Goal: Transaction & Acquisition: Purchase product/service

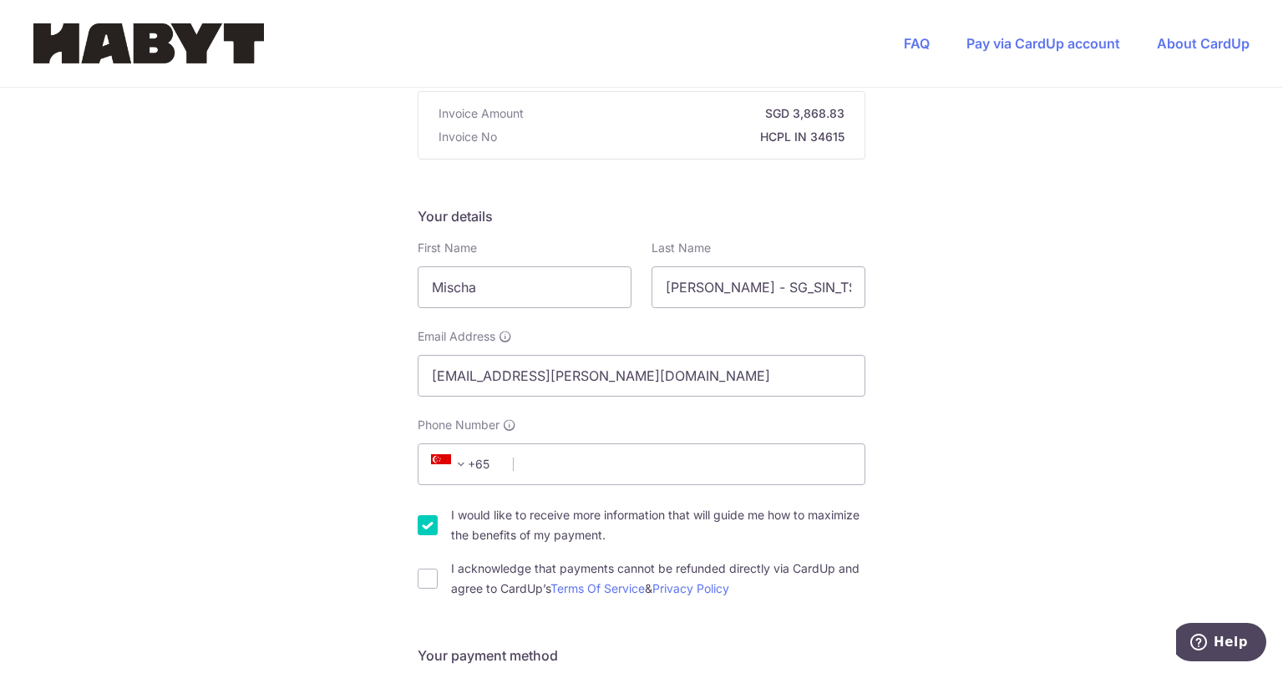
scroll to position [251, 0]
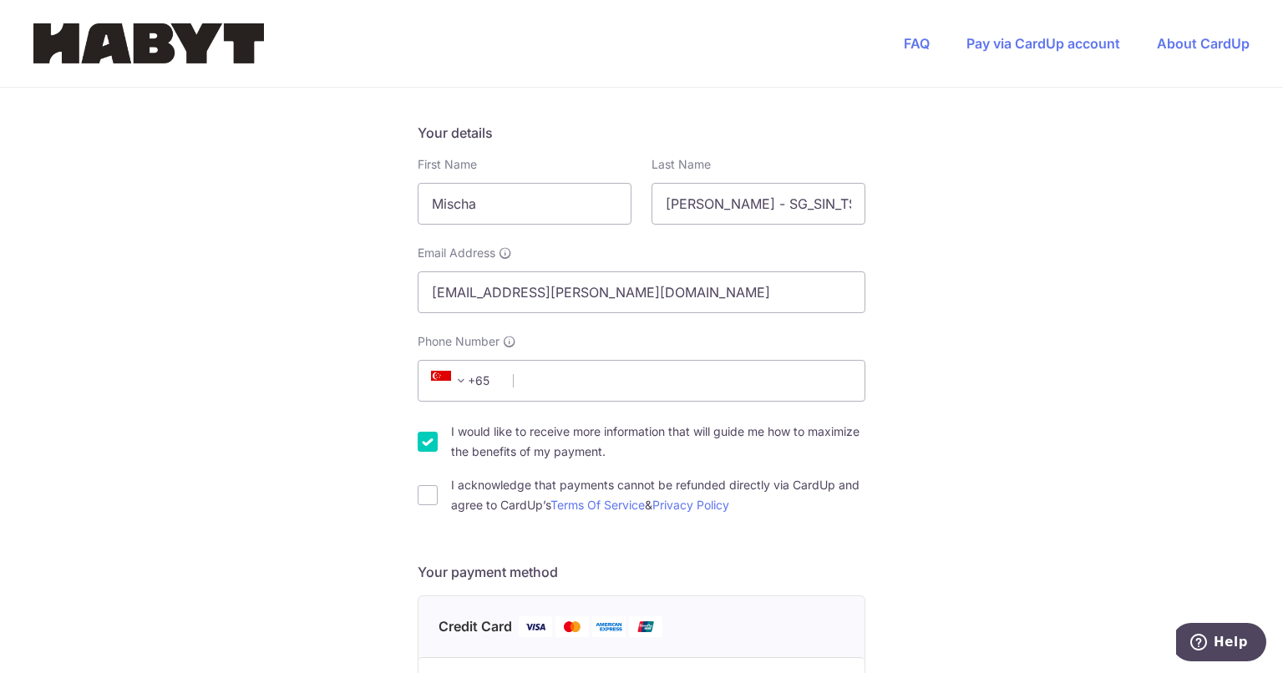
click at [485, 386] on span "+65" at bounding box center [463, 381] width 75 height 20
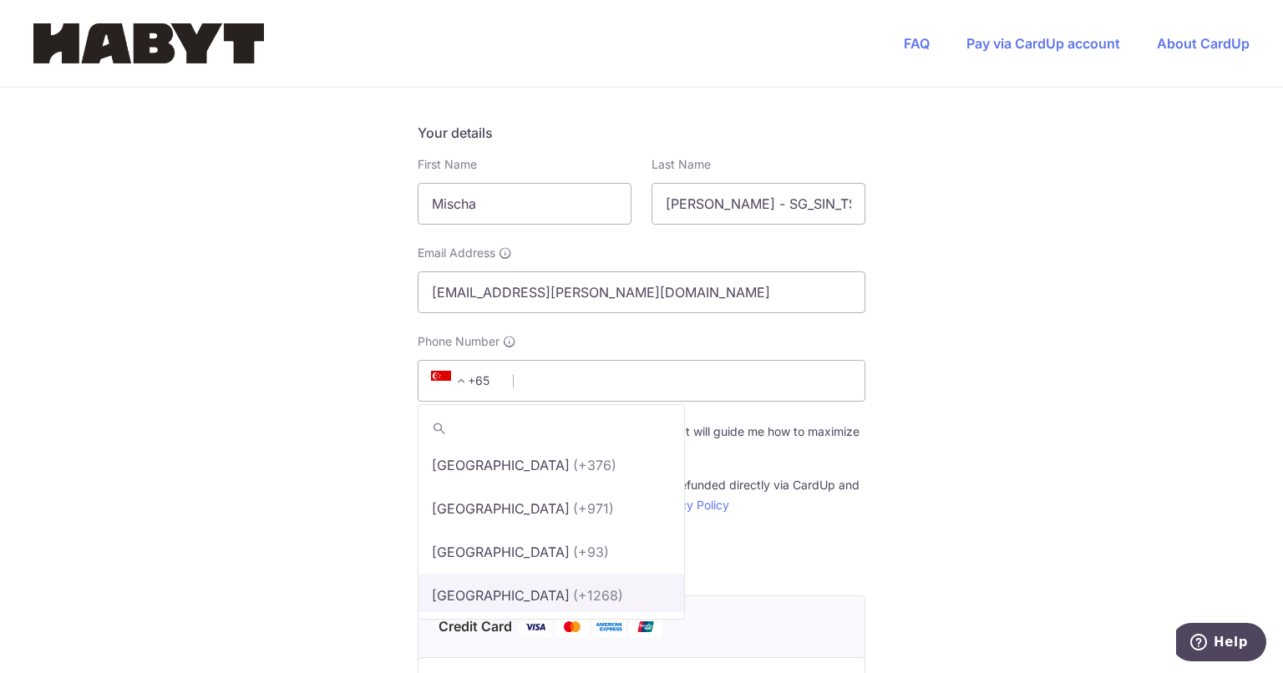
scroll to position [0, 0]
click at [998, 388] on div "You are paying Habyt Central Pte Ltd Habyt Central Pte Ltd uses CardUp to accep…" at bounding box center [641, 646] width 1283 height 1619
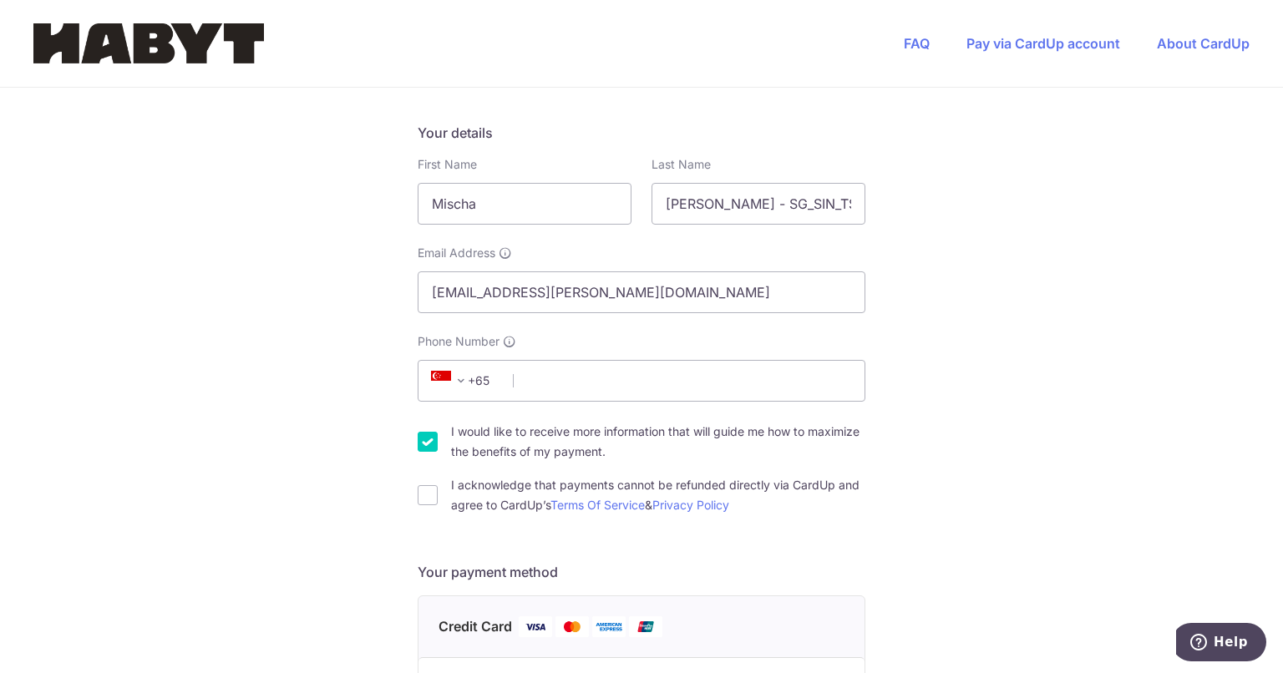
click at [455, 379] on span at bounding box center [461, 381] width 20 height 20
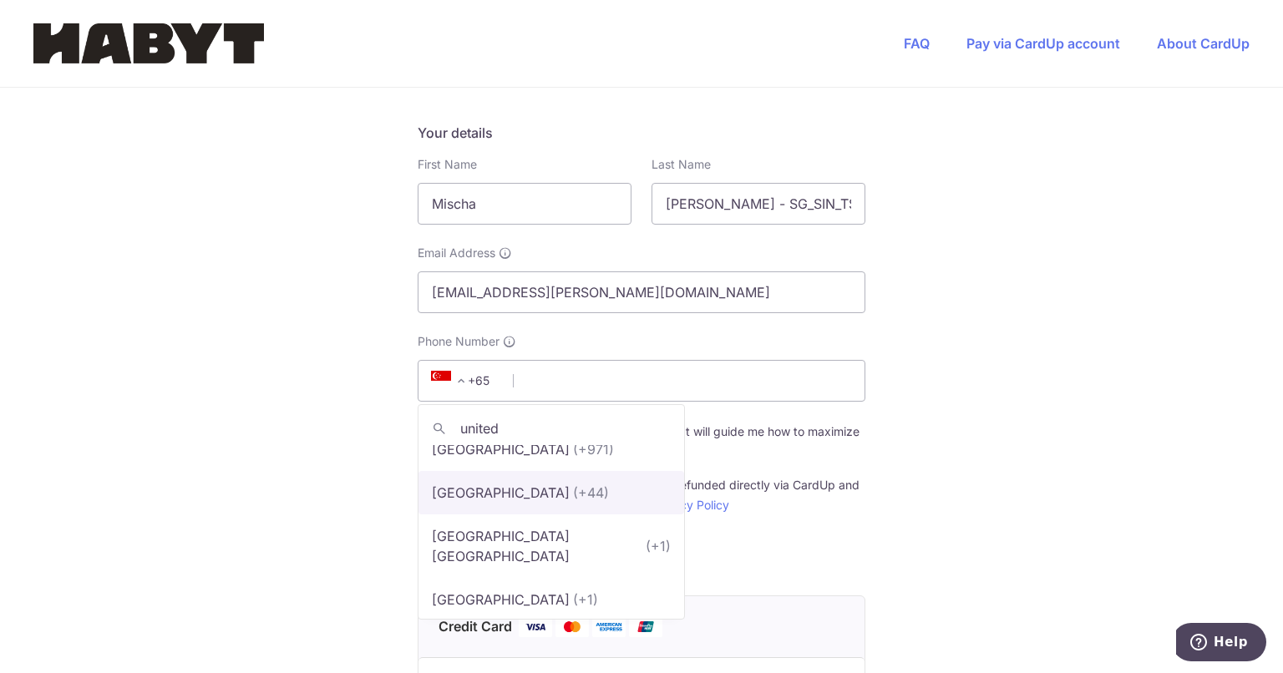
scroll to position [27, 0]
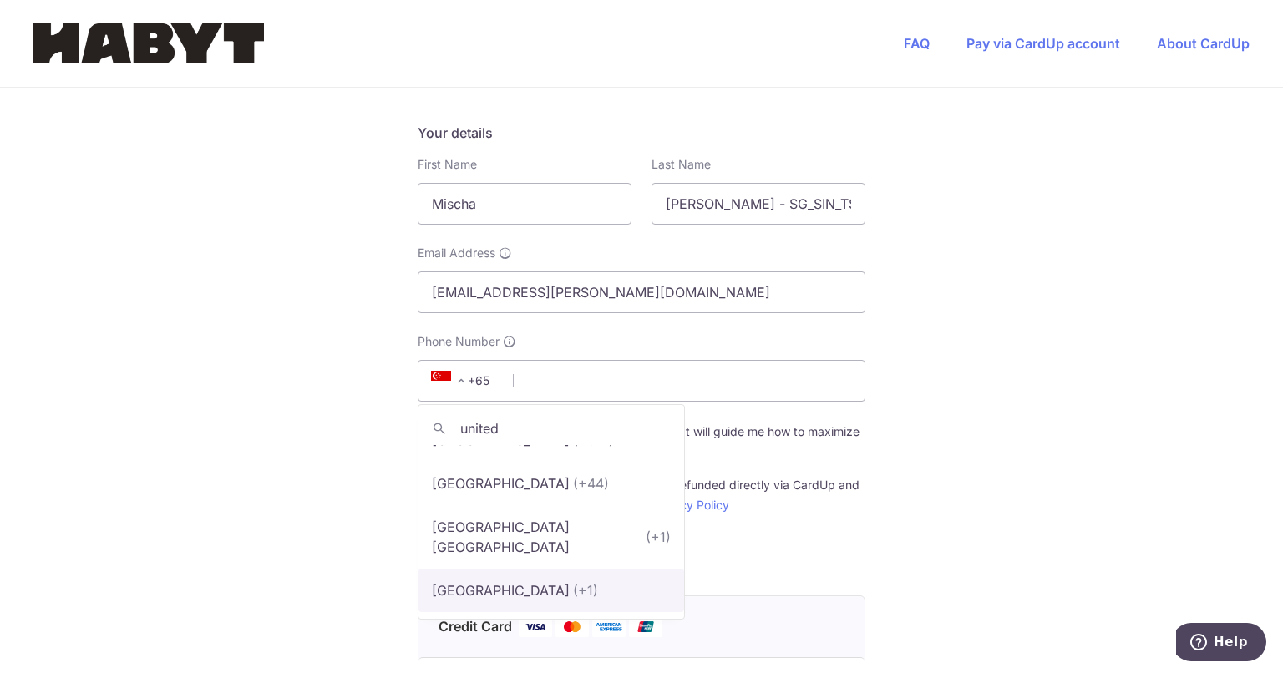
type input "united"
select select "233"
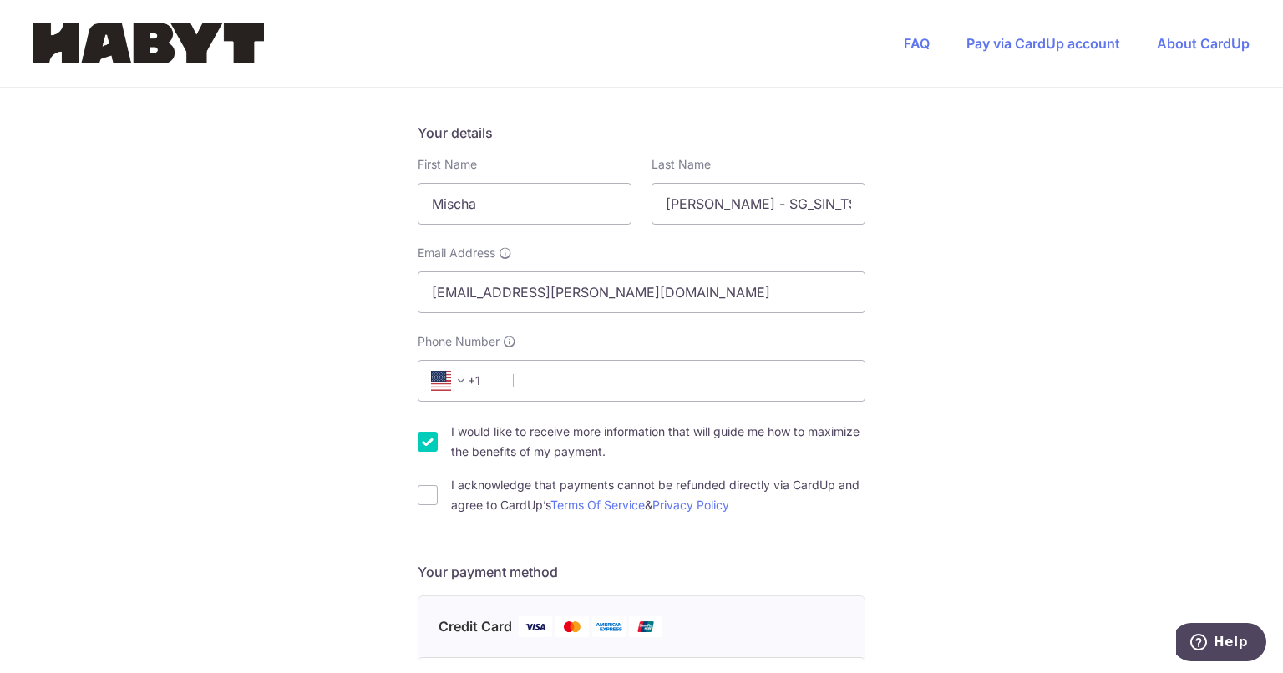
click at [1068, 409] on div "You are paying Habyt Central Pte Ltd Habyt Central Pte Ltd uses CardUp to accep…" at bounding box center [641, 646] width 1283 height 1619
click at [557, 378] on input "Phone Number" at bounding box center [642, 381] width 448 height 42
type input "8572140341"
click at [1092, 368] on div "You are paying Habyt Central Pte Ltd Habyt Central Pte Ltd uses CardUp to accep…" at bounding box center [641, 646] width 1283 height 1619
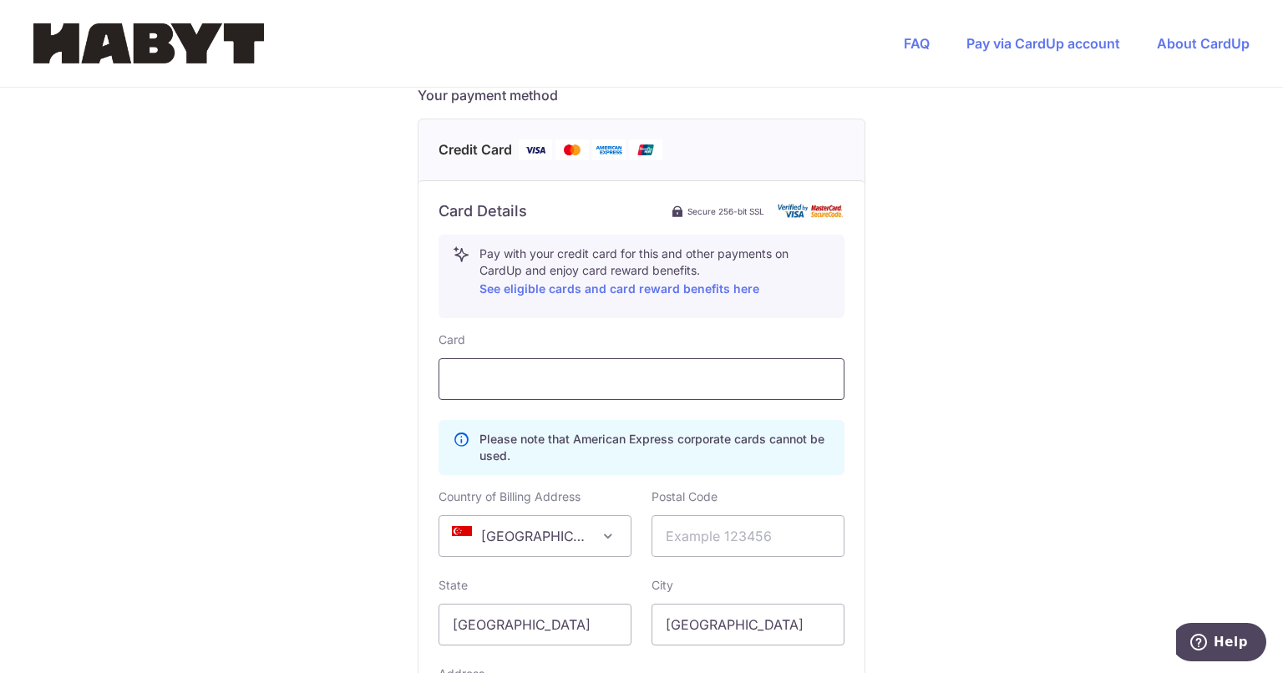
scroll to position [752, 0]
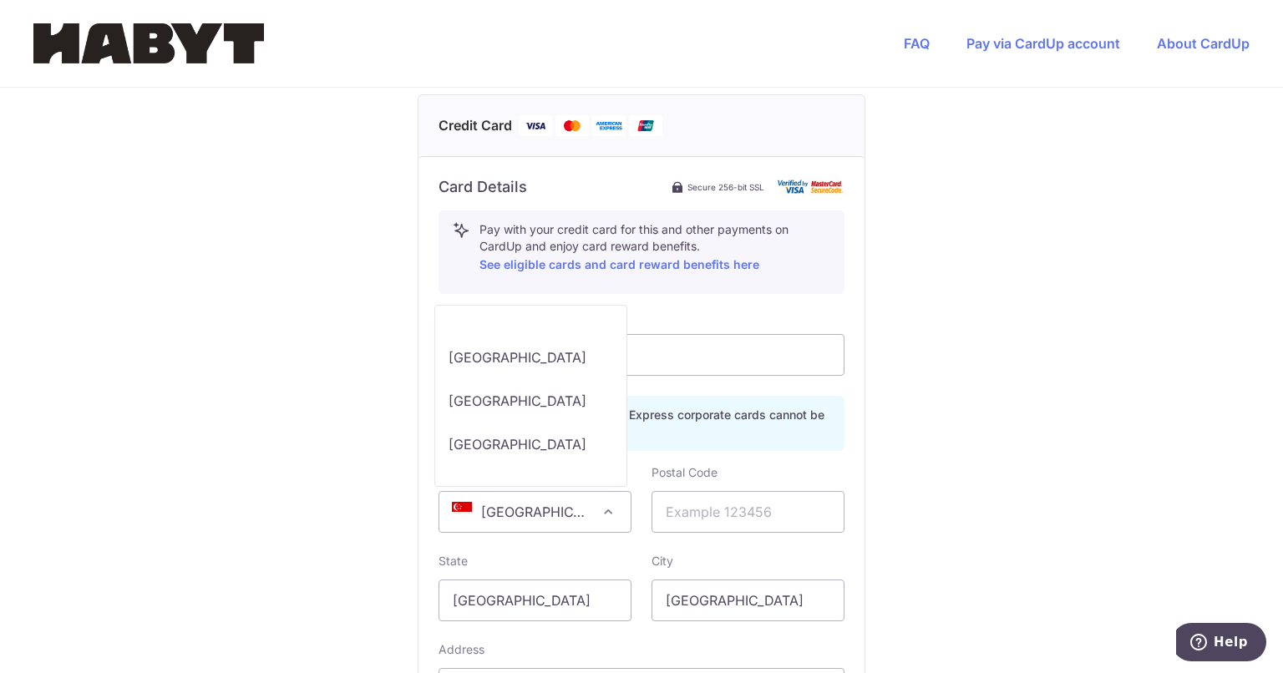
click at [593, 513] on span "[GEOGRAPHIC_DATA]" at bounding box center [535, 512] width 193 height 42
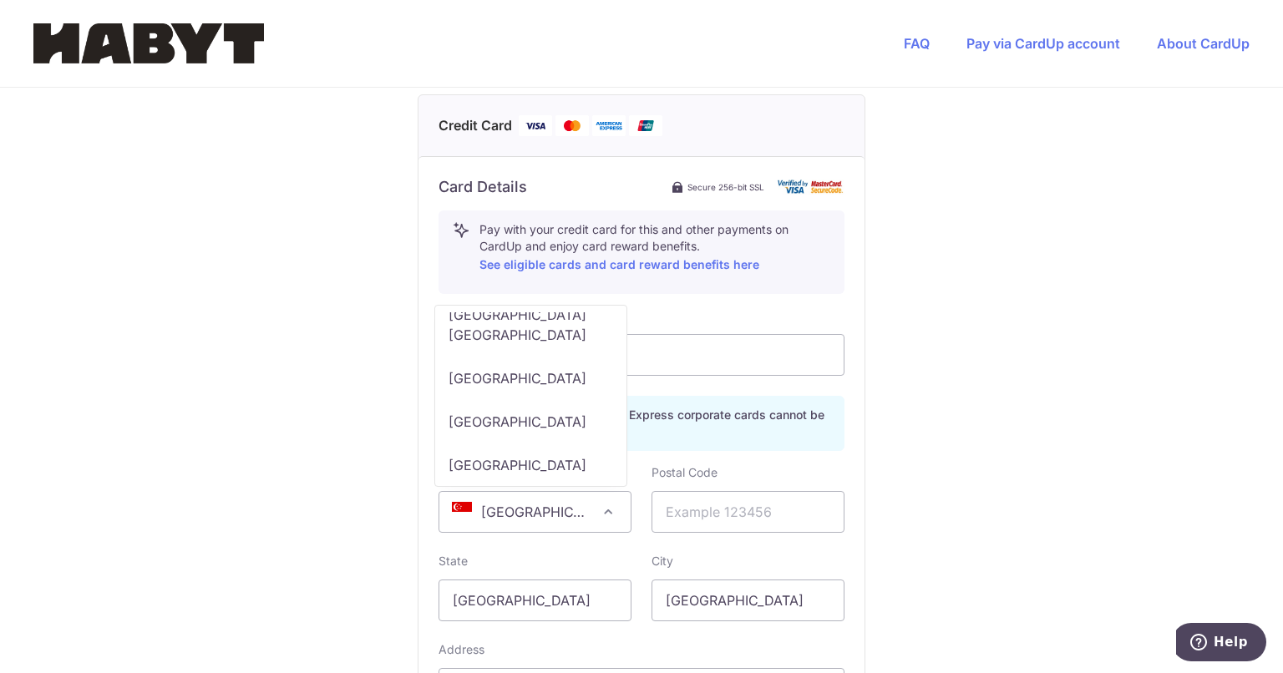
scroll to position [10622, 0]
select select "US"
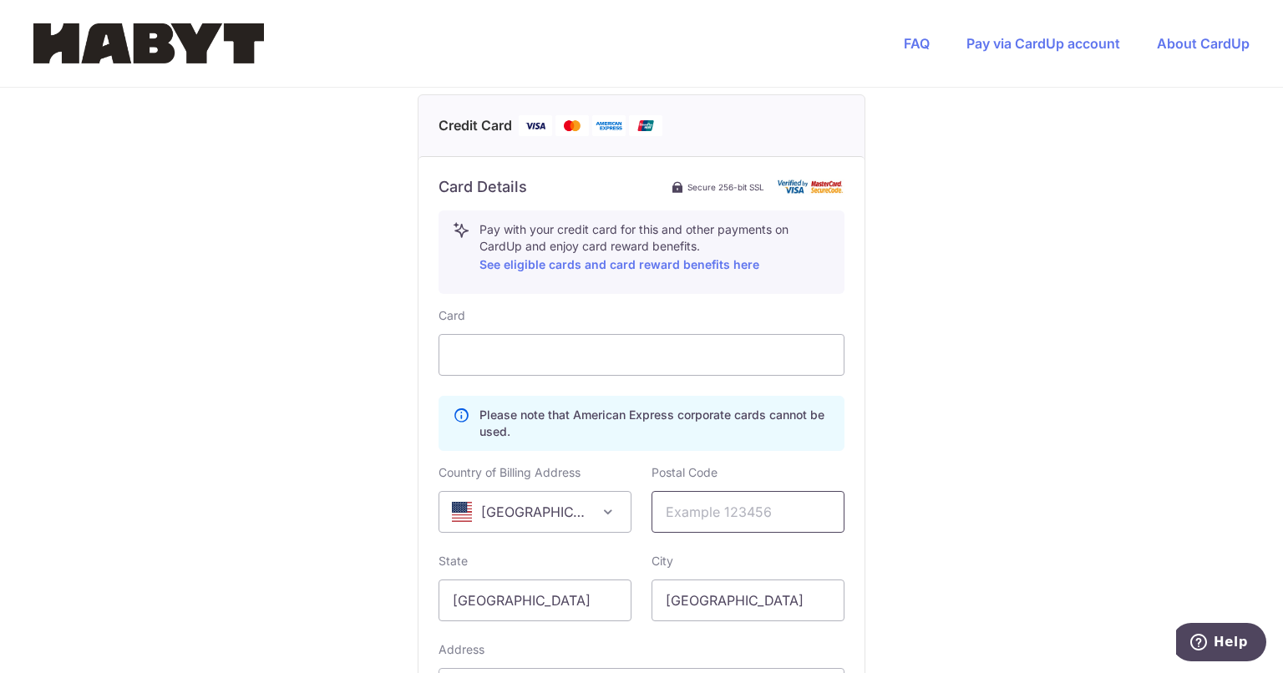
click at [723, 523] on input "text" at bounding box center [748, 512] width 193 height 42
type input "02061"
click at [546, 596] on input "[GEOGRAPHIC_DATA]" at bounding box center [535, 601] width 193 height 42
type input "S"
type input "[US_STATE]"
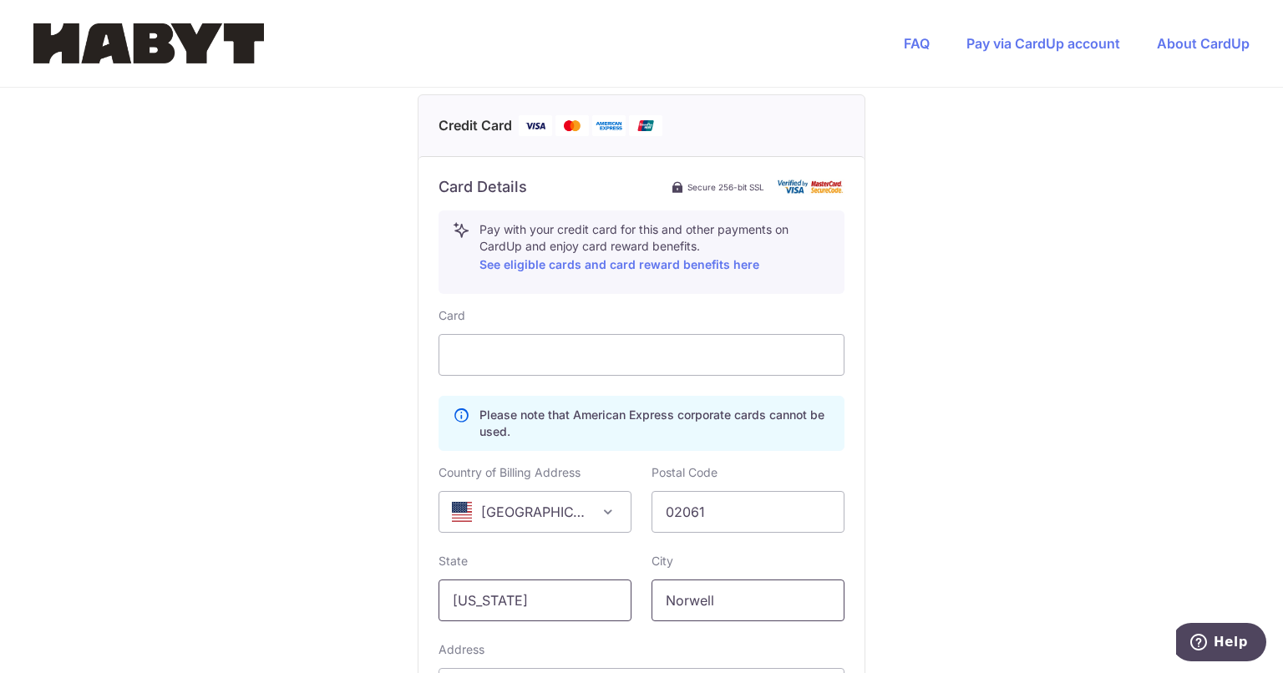
type input "Norwell"
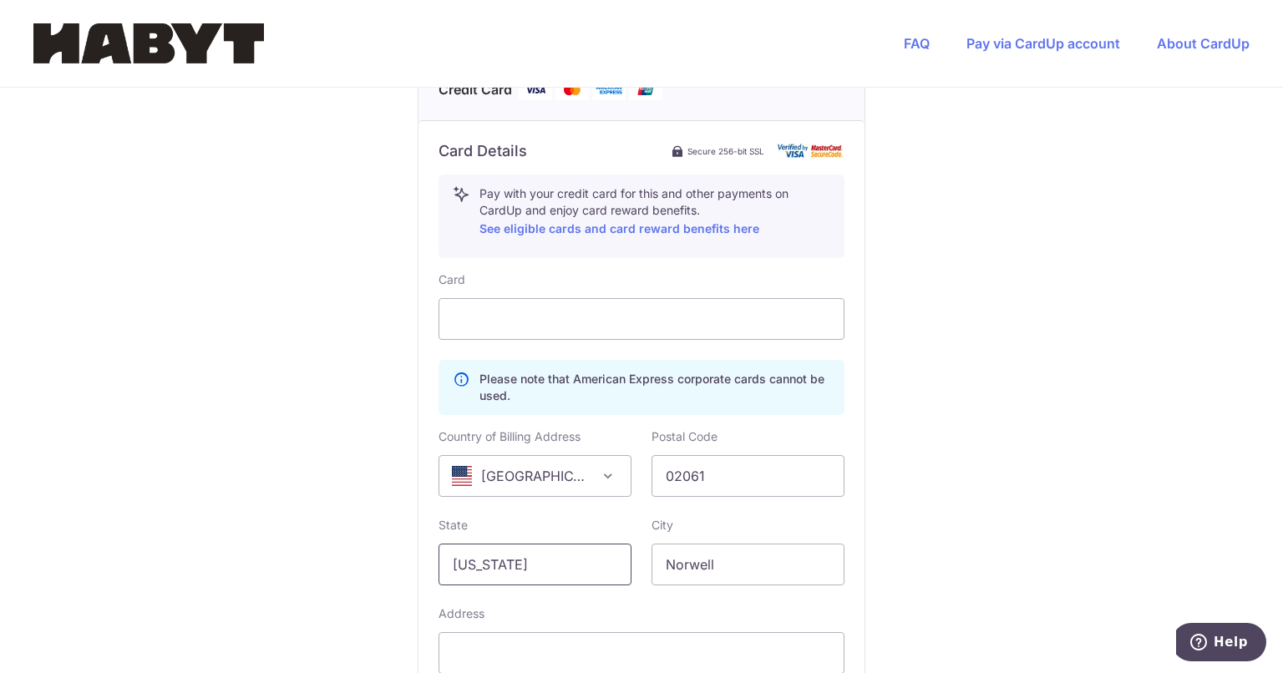
scroll to position [1032, 0]
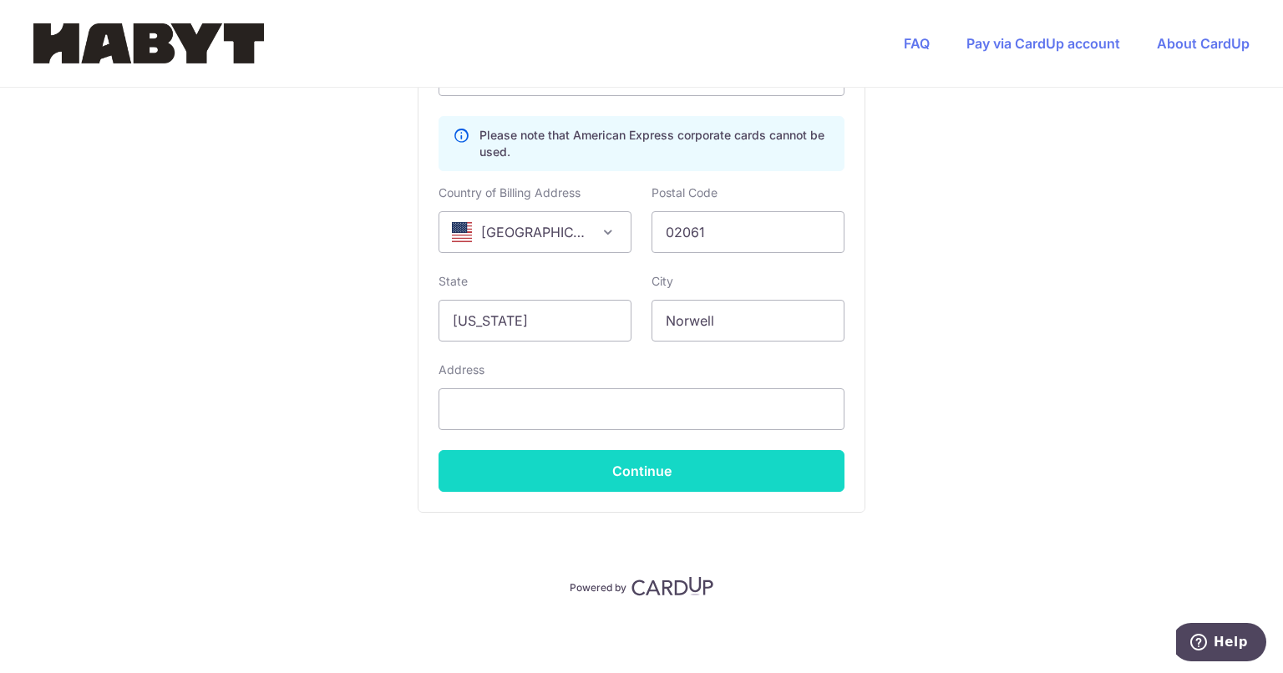
click at [668, 469] on button "Continue" at bounding box center [642, 471] width 406 height 42
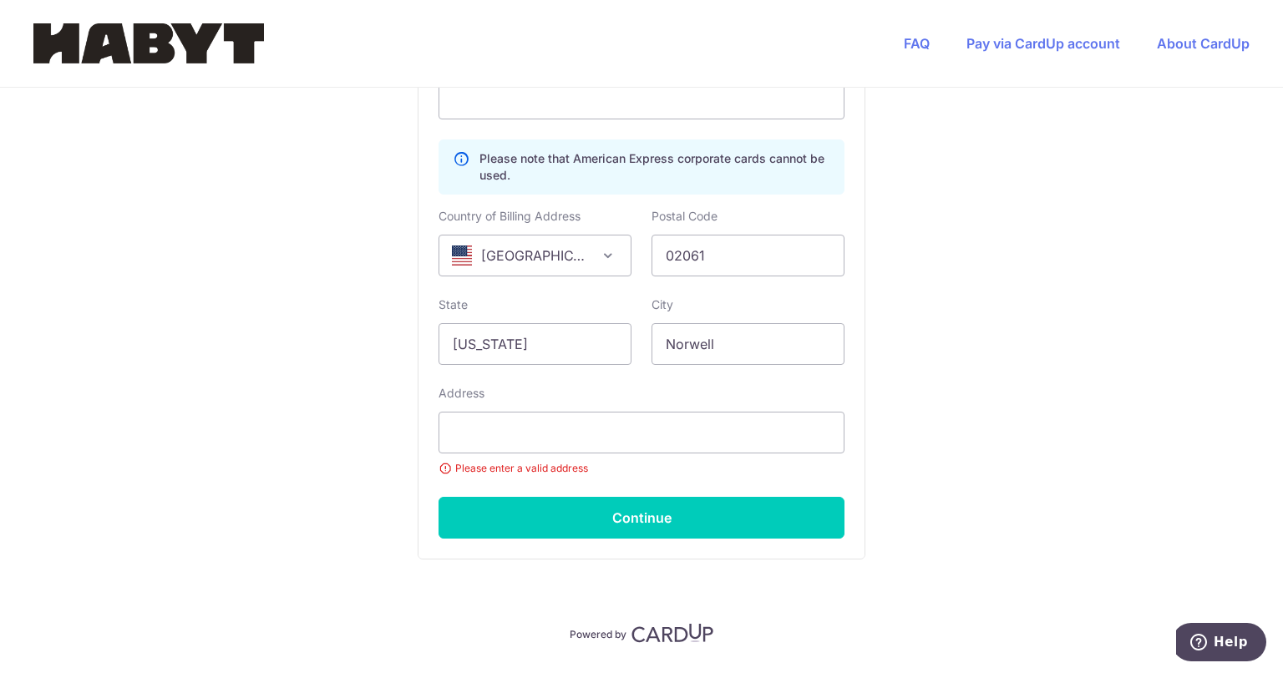
scroll to position [365, 0]
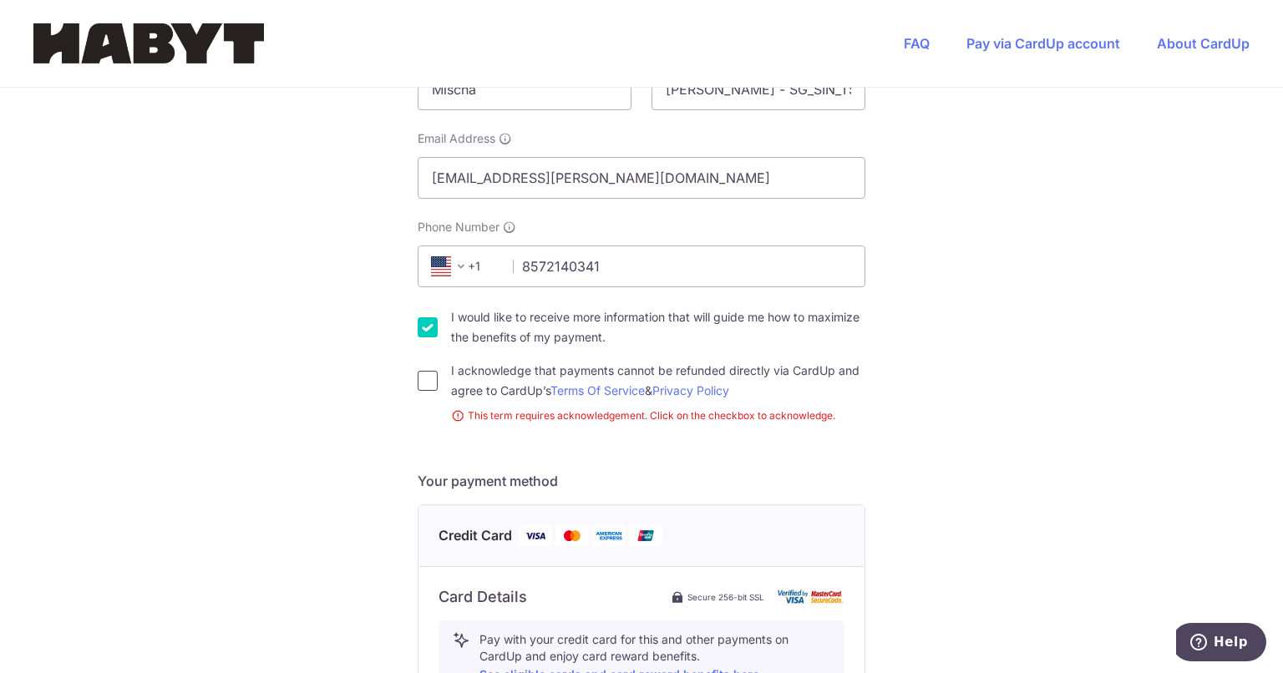
click at [428, 379] on input "I acknowledge that payments cannot be refunded directly via CardUp and agree to…" at bounding box center [428, 381] width 20 height 20
checkbox input "true"
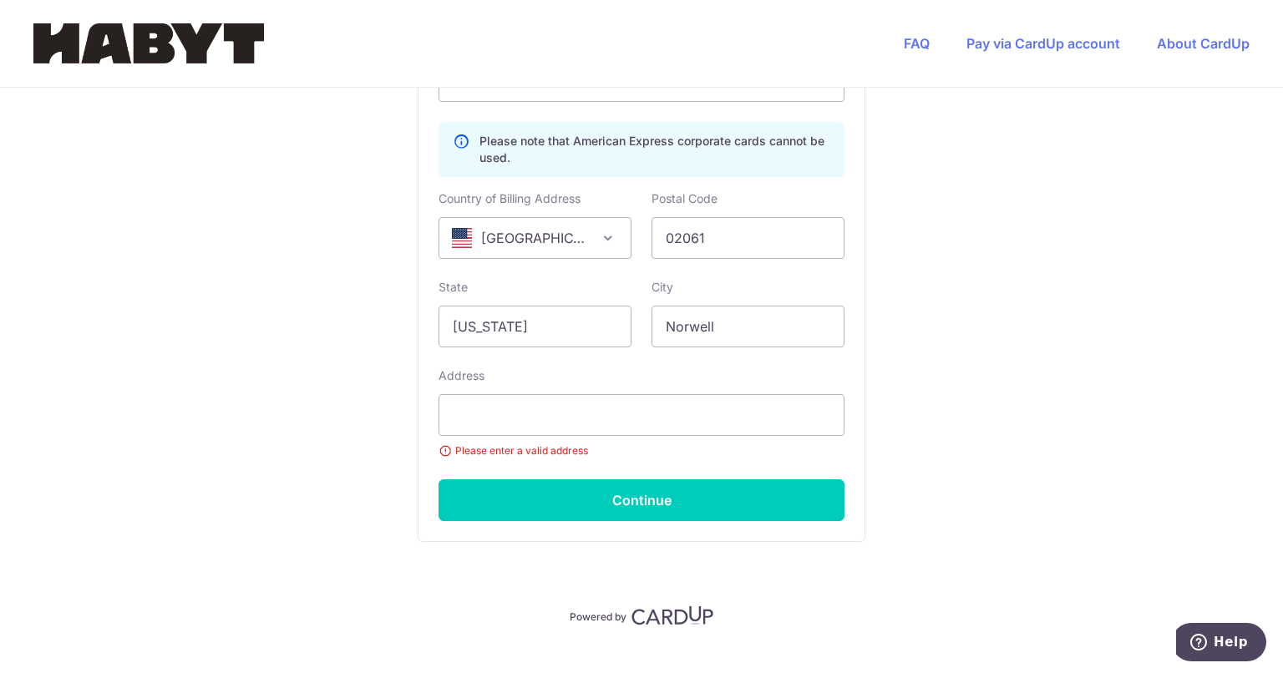
scroll to position [1033, 0]
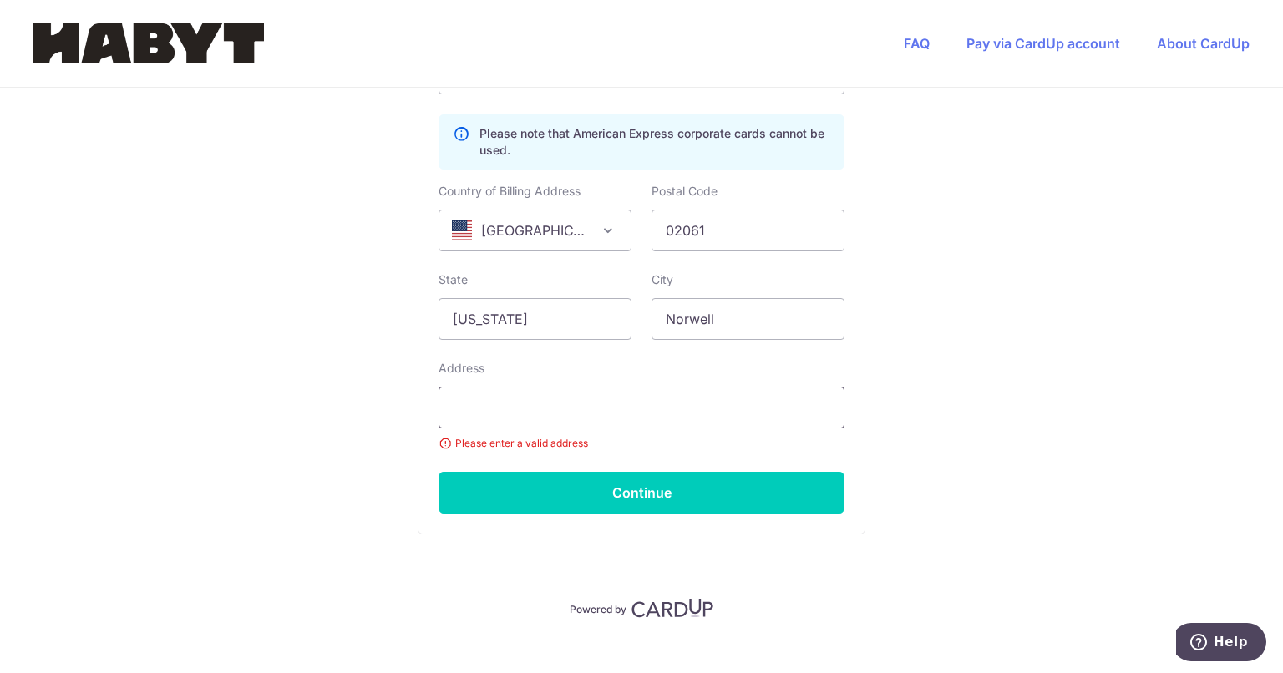
click at [615, 412] on input "text" at bounding box center [642, 408] width 406 height 42
type input "[STREET_ADDRESS][PERSON_NAME]"
select select "1"
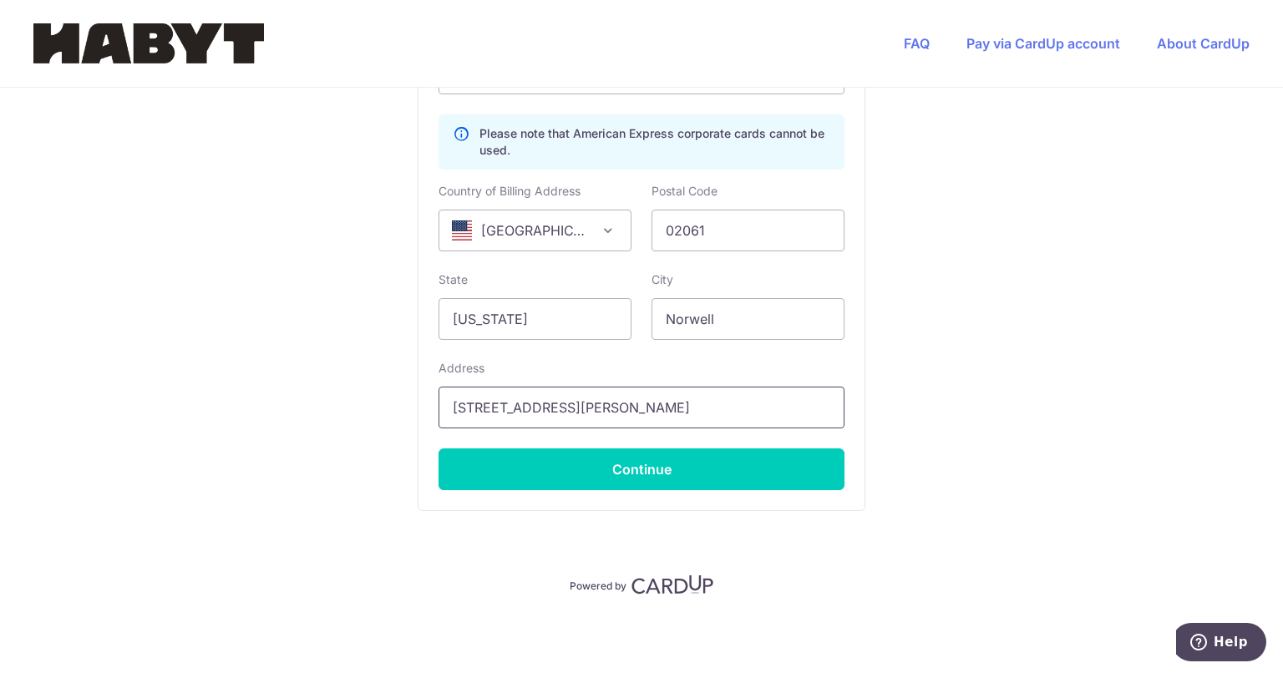
scroll to position [882, 0]
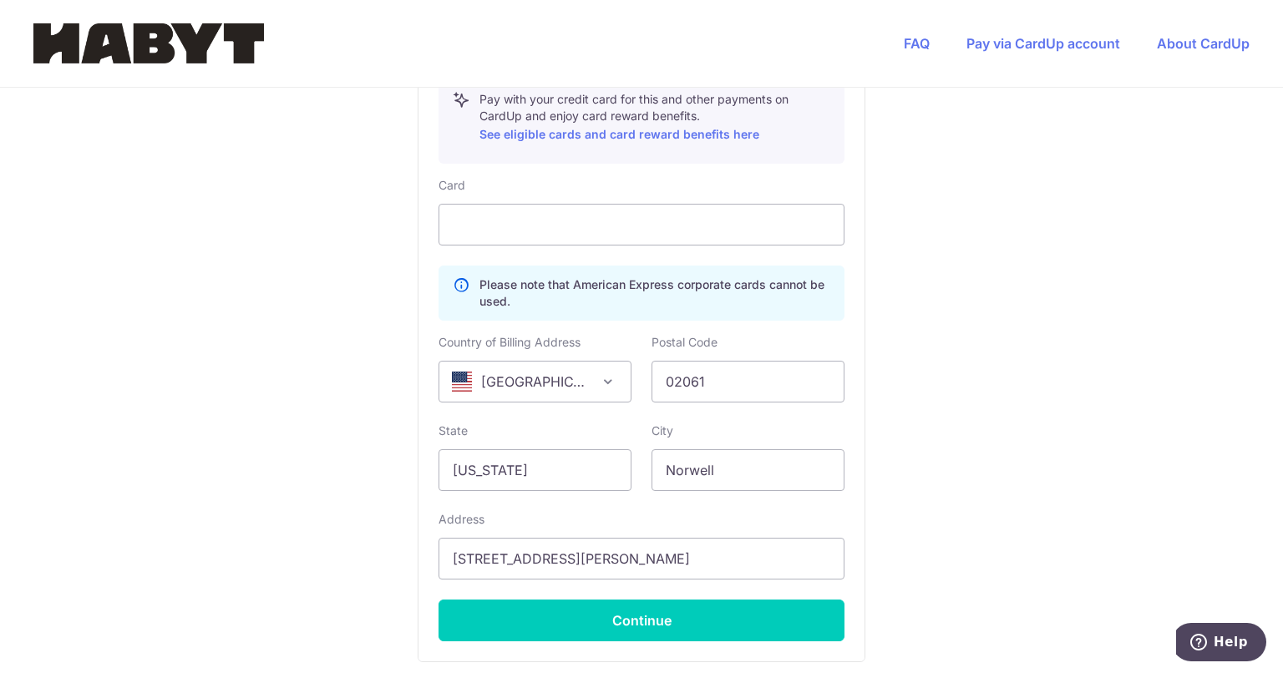
click at [957, 485] on div "You are paying Habyt Central Pte Ltd Habyt Central Pte Ltd uses CardUp to accep…" at bounding box center [641, 15] width 1283 height 1619
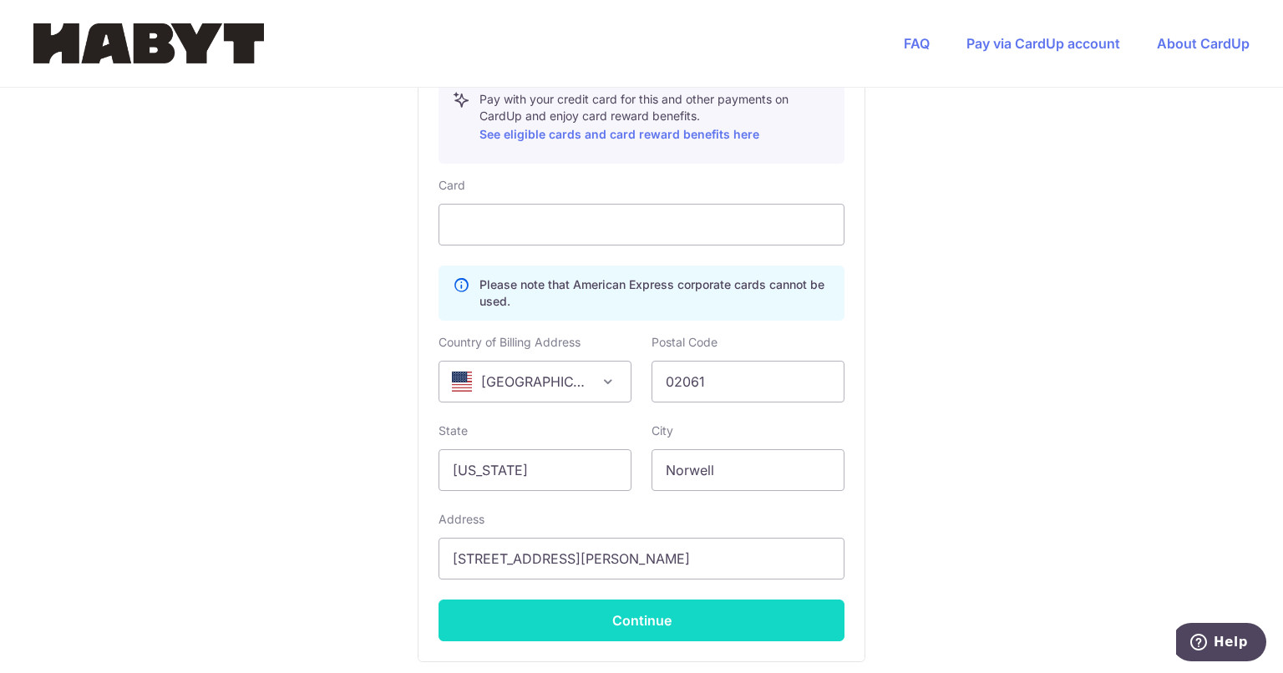
click at [709, 614] on button "Continue" at bounding box center [642, 621] width 406 height 42
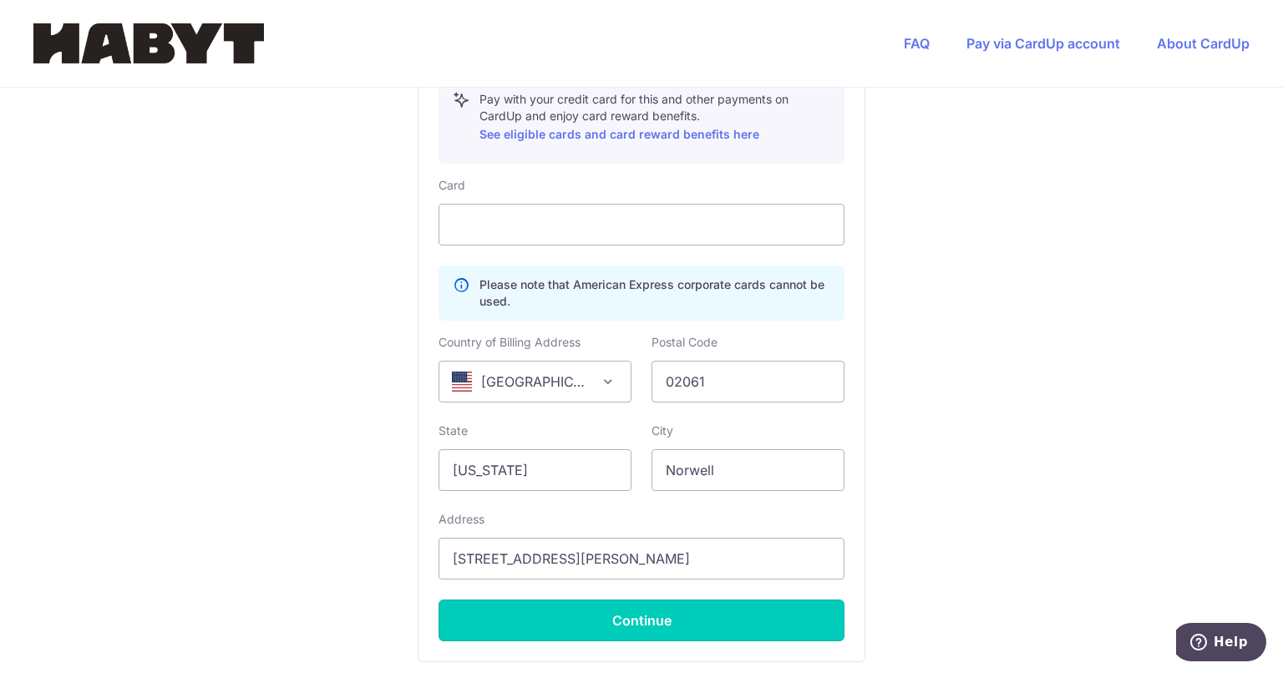
type input "**** 0281"
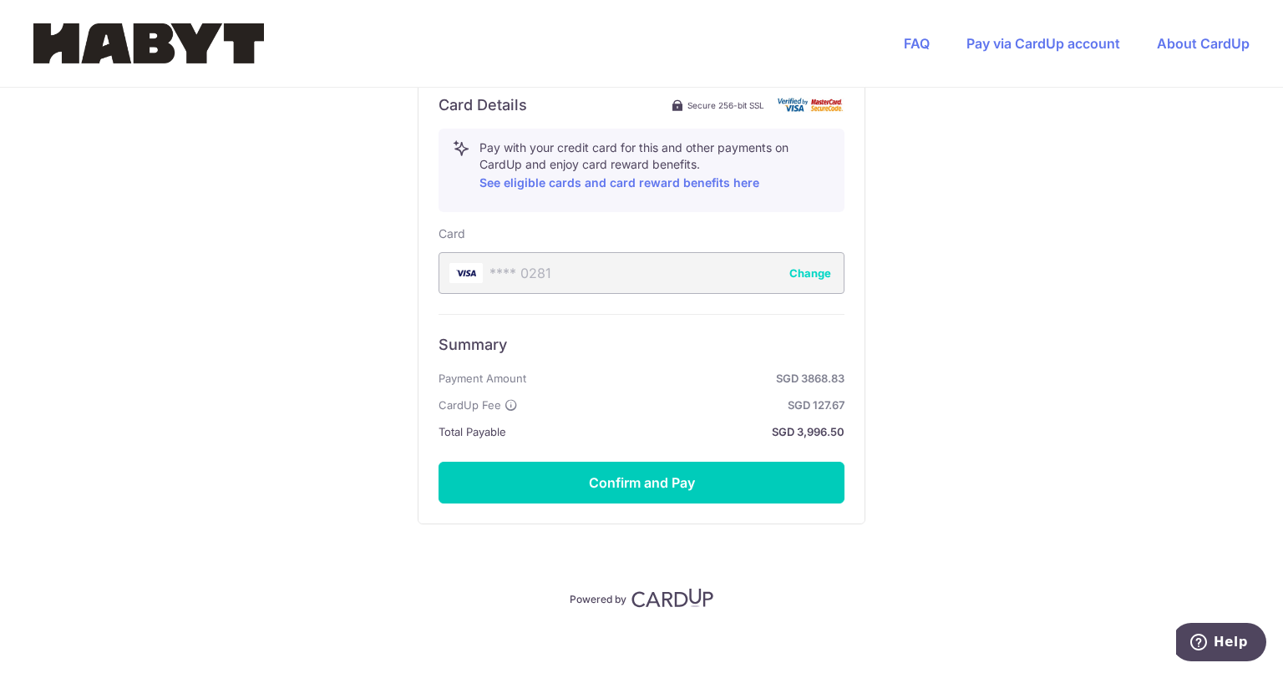
scroll to position [845, 0]
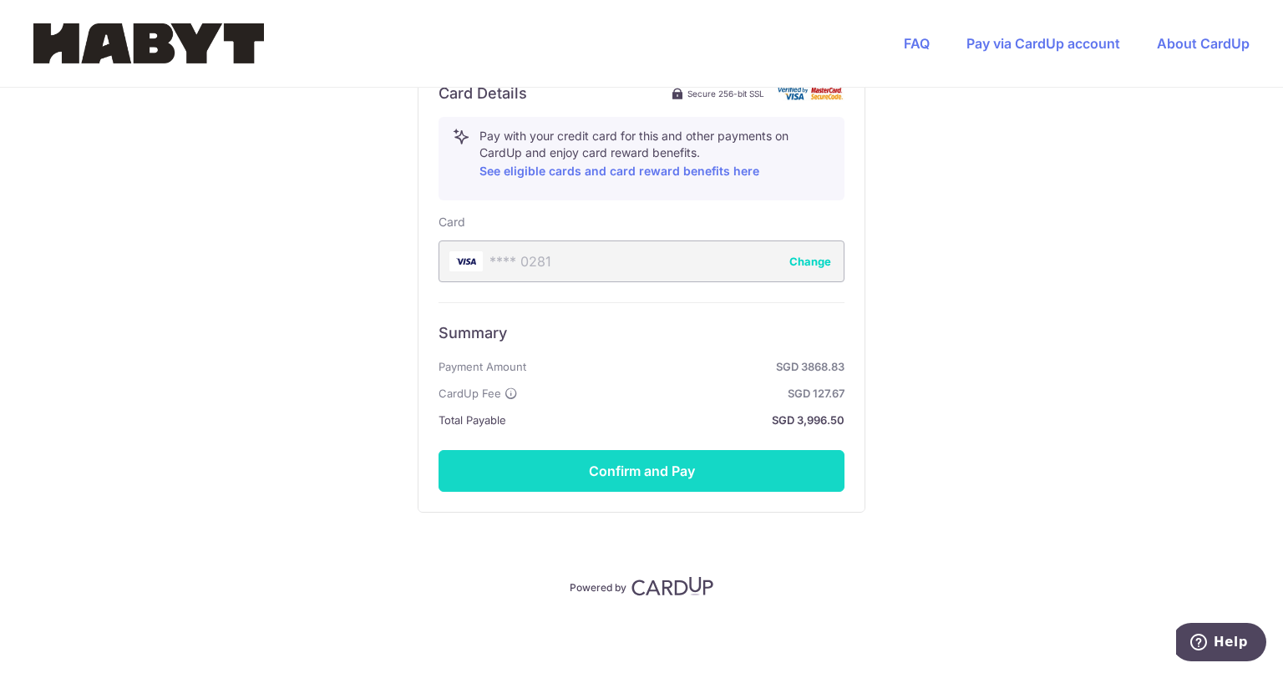
click at [684, 467] on button "Confirm and Pay" at bounding box center [642, 471] width 406 height 42
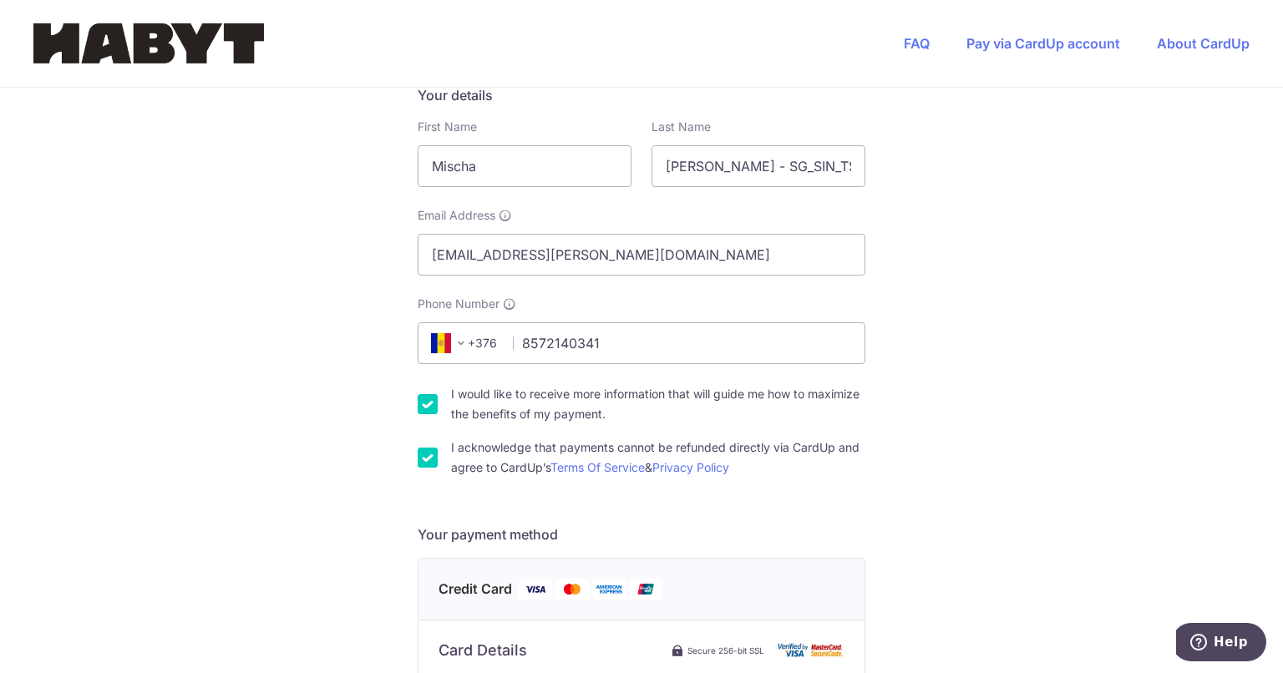
scroll to position [261, 0]
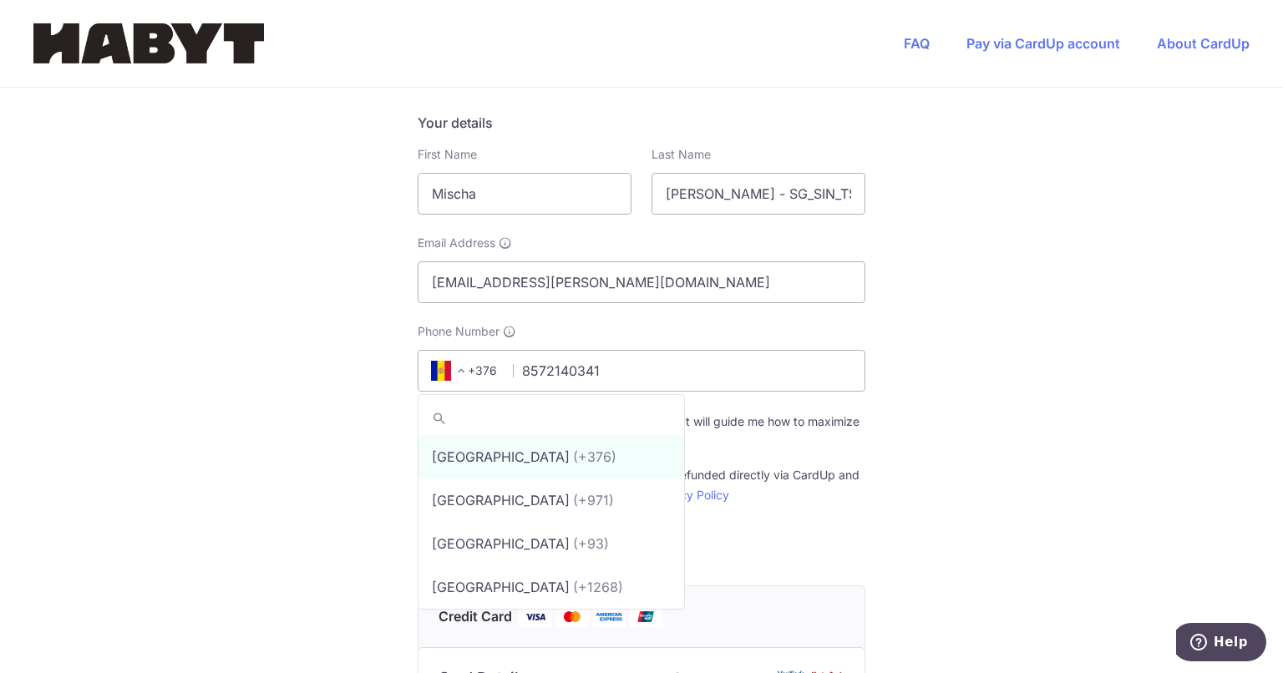
click at [483, 370] on span "+376" at bounding box center [463, 371] width 75 height 20
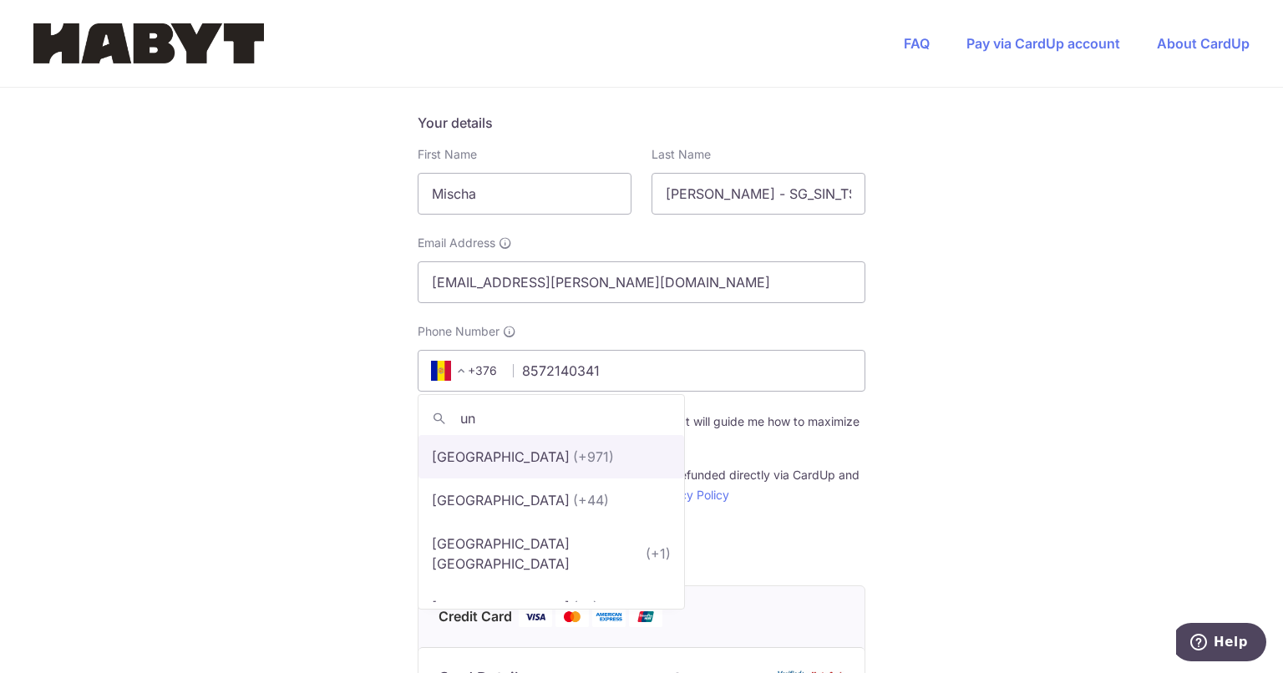
type input "uni"
